Goal: Information Seeking & Learning: Find specific page/section

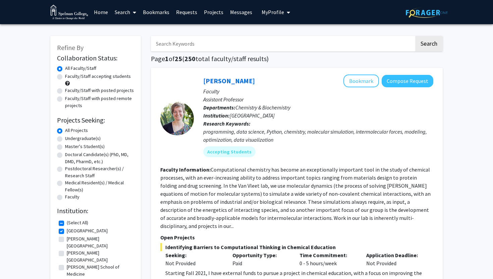
click at [97, 15] on link "Home" at bounding box center [101, 11] width 21 height 23
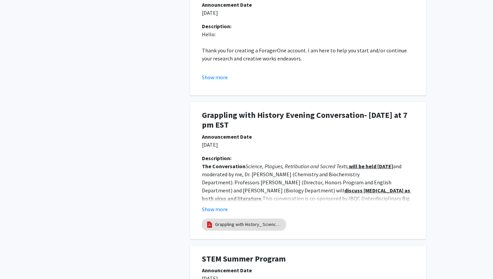
scroll to position [430, 0]
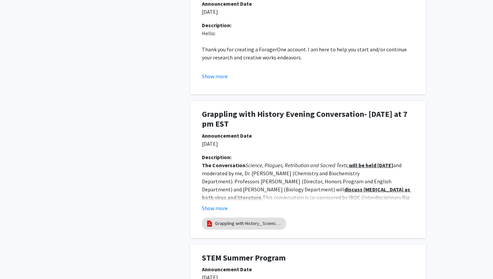
drag, startPoint x: 341, startPoint y: 191, endPoint x: 415, endPoint y: 192, distance: 74.8
click at [416, 192] on div "Description: The Conversation Science, Plagues, Retribution and Sacred Texts, w…" at bounding box center [308, 182] width 222 height 59
click at [391, 194] on p "The Conversation Science, Plagues, Retribution and Sacred Texts, will be held […" at bounding box center [308, 185] width 212 height 48
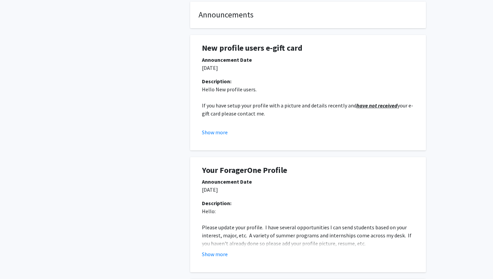
scroll to position [0, 0]
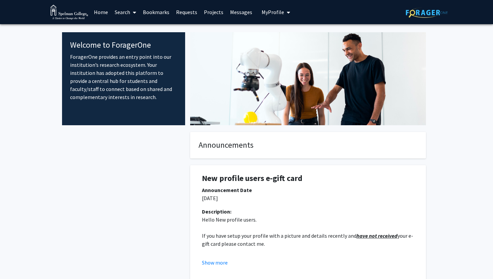
click at [135, 12] on icon at bounding box center [134, 12] width 3 height 5
click at [129, 14] on link "Search" at bounding box center [125, 11] width 28 height 23
click at [130, 44] on span "Students" at bounding box center [131, 44] width 41 height 13
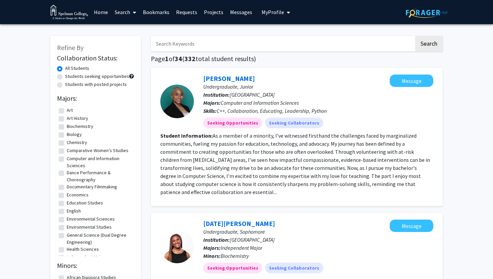
click at [135, 13] on icon at bounding box center [134, 12] width 3 height 5
click at [136, 33] on span "Faculty/Staff" at bounding box center [135, 30] width 49 height 13
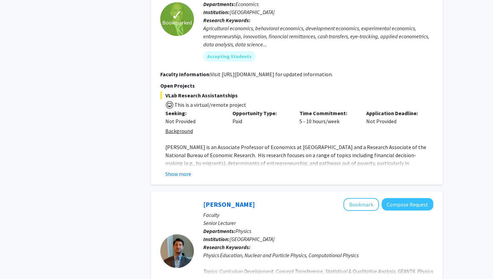
scroll to position [539, 0]
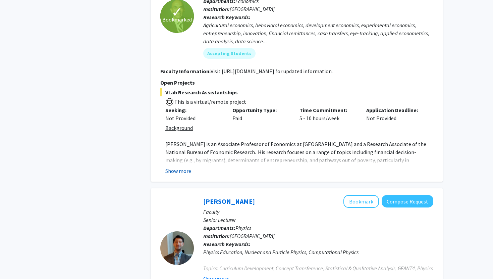
click at [185, 167] on button "Show more" at bounding box center [178, 171] width 26 height 8
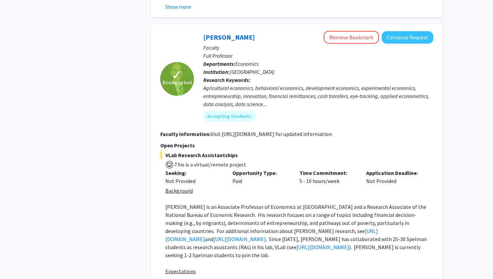
scroll to position [470, 0]
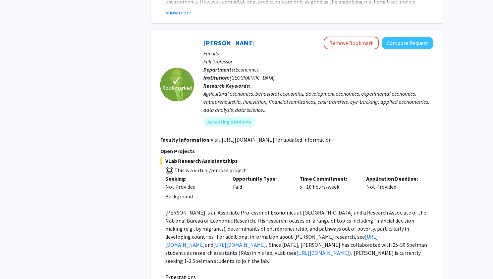
click at [248, 82] on b "Research Keywords:" at bounding box center [226, 85] width 47 height 7
click at [270, 94] on div "Agricultural economics, behavioral economics, development economics, experiment…" at bounding box center [318, 102] width 230 height 24
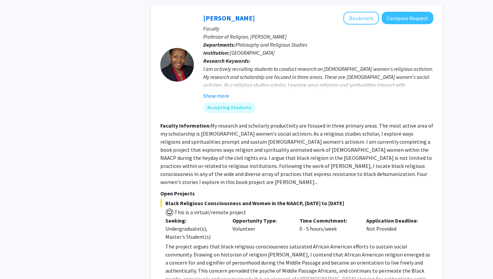
scroll to position [1413, 0]
